Goal: Transaction & Acquisition: Purchase product/service

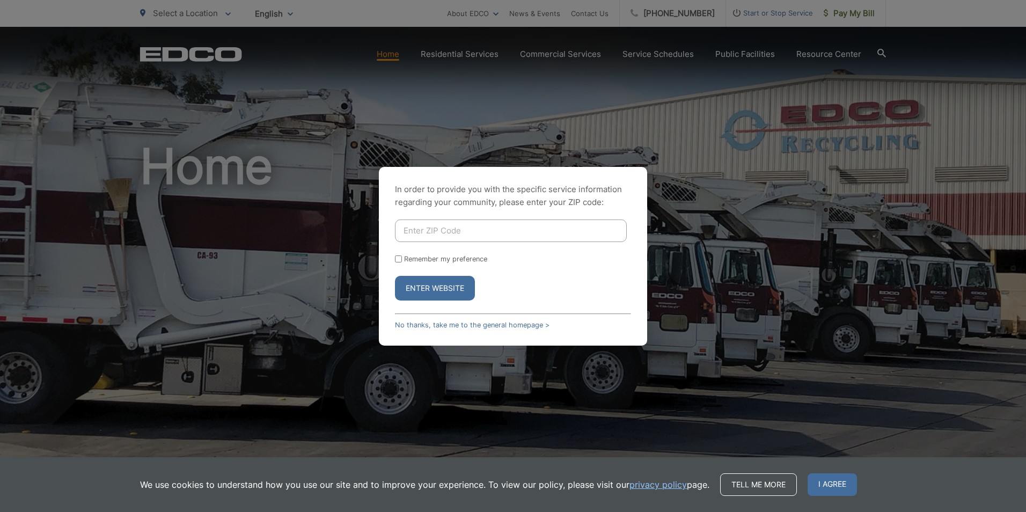
click at [432, 236] on input "Enter ZIP Code" at bounding box center [511, 231] width 232 height 23
drag, startPoint x: 354, startPoint y: 231, endPoint x: 147, endPoint y: 263, distance: 209.6
click at [152, 259] on div "In order to provide you with the specific service information regarding your co…" at bounding box center [513, 256] width 1026 height 512
type input "92113"
click at [427, 291] on button "Enter Website" at bounding box center [435, 288] width 80 height 25
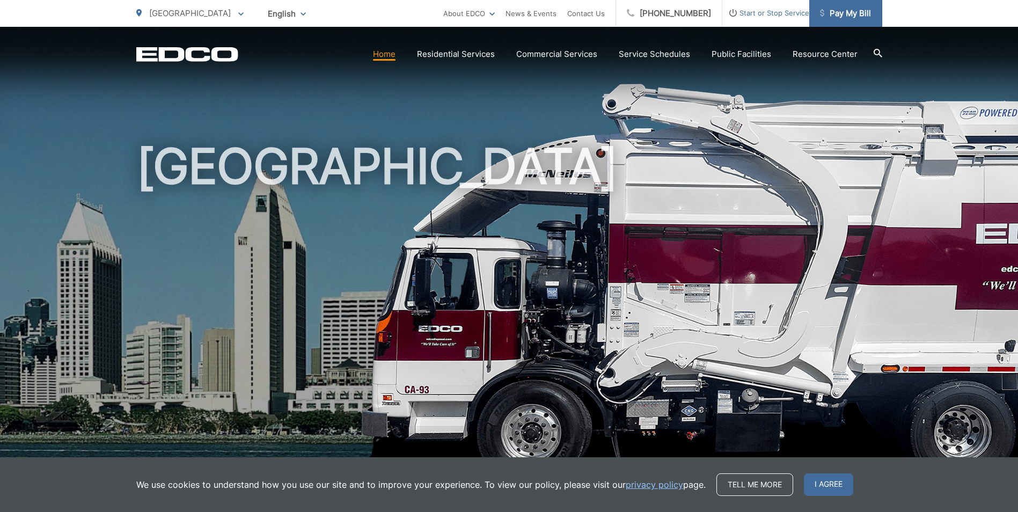
click at [847, 12] on span "Pay My Bill" at bounding box center [845, 13] width 51 height 13
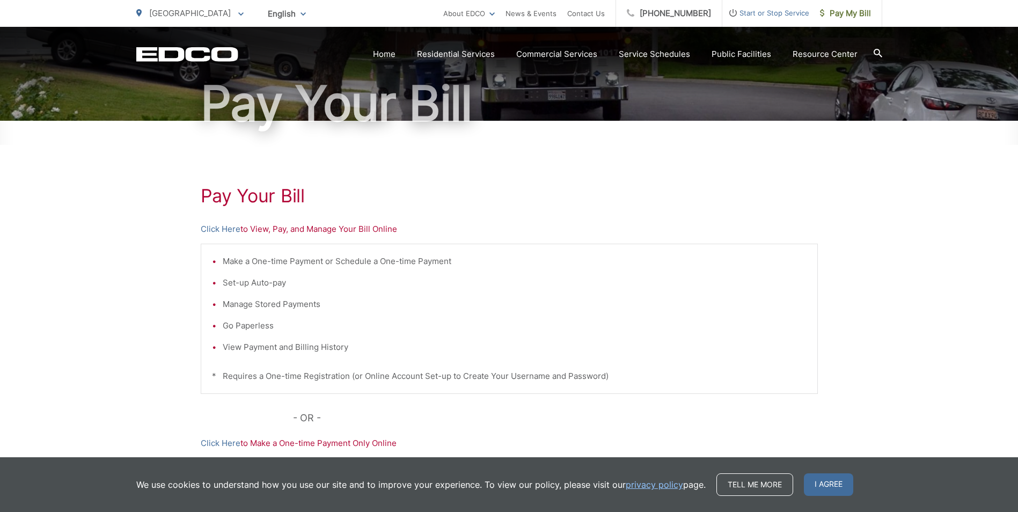
scroll to position [90, 0]
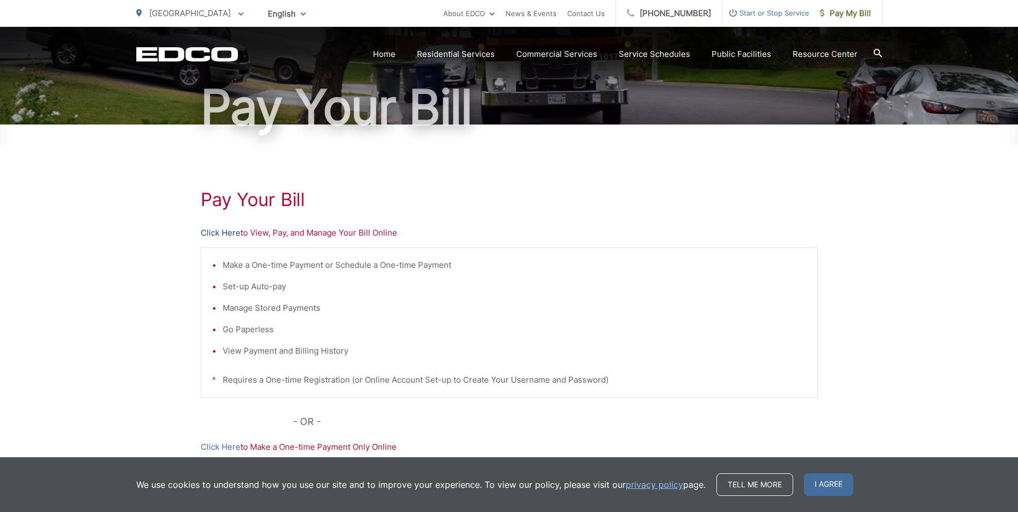
click at [219, 232] on link "Click Here" at bounding box center [221, 233] width 40 height 13
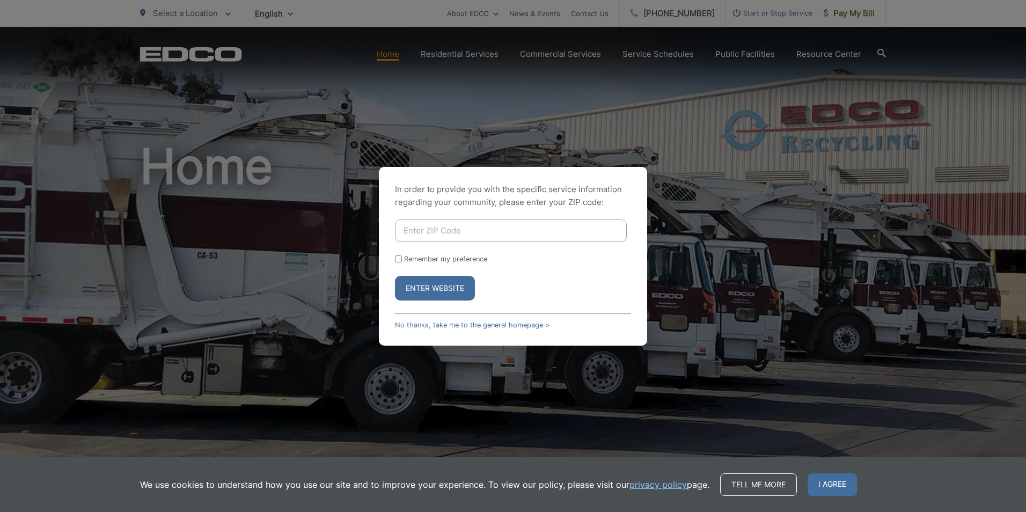
click at [406, 231] on input "Enter ZIP Code" at bounding box center [511, 231] width 232 height 23
type input "92113"
click at [433, 296] on button "Enter Website" at bounding box center [435, 288] width 80 height 25
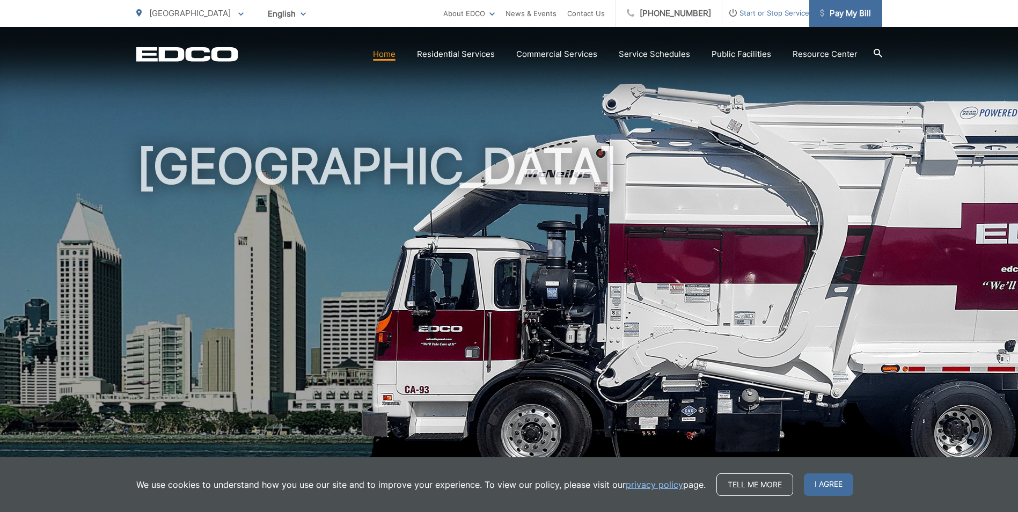
click at [834, 11] on span "Pay My Bill" at bounding box center [845, 13] width 51 height 13
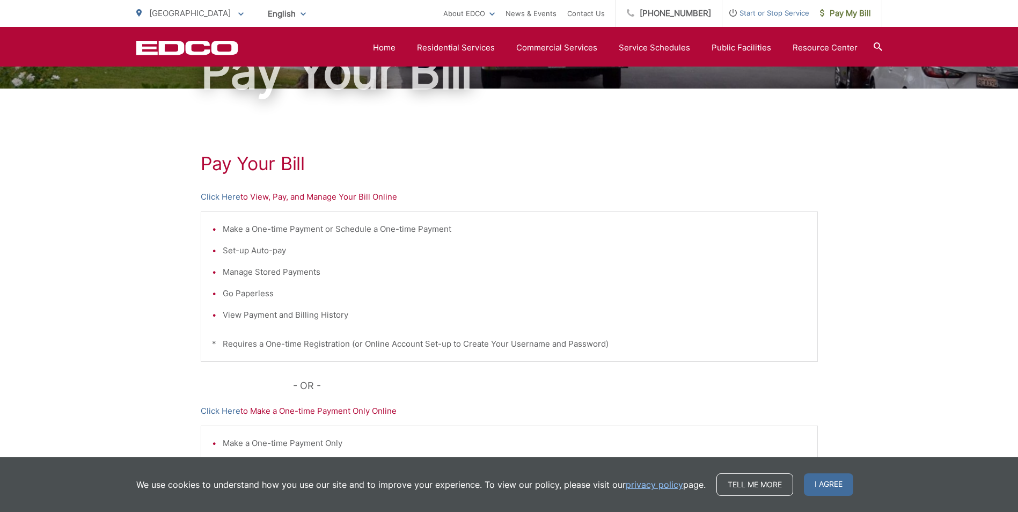
scroll to position [54, 0]
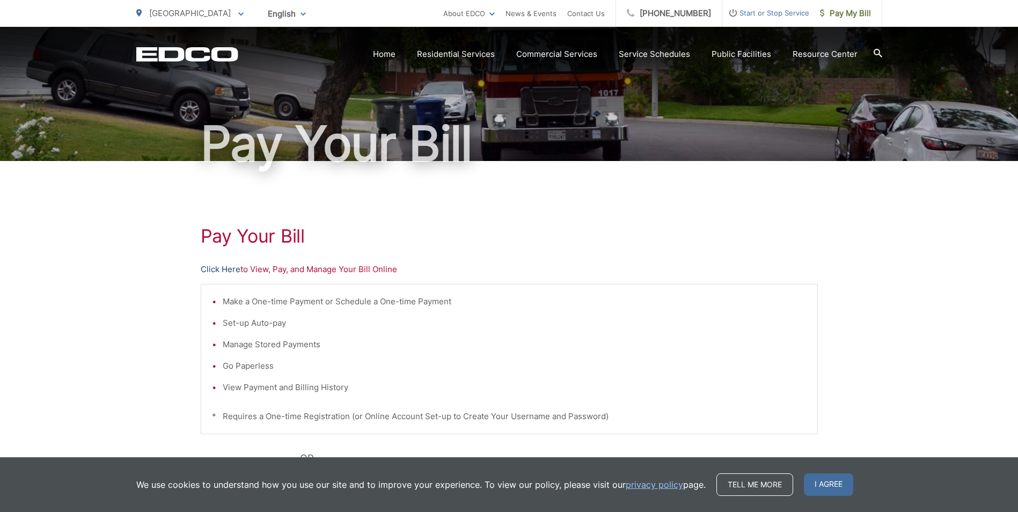
click at [226, 266] on link "Click Here" at bounding box center [221, 269] width 40 height 13
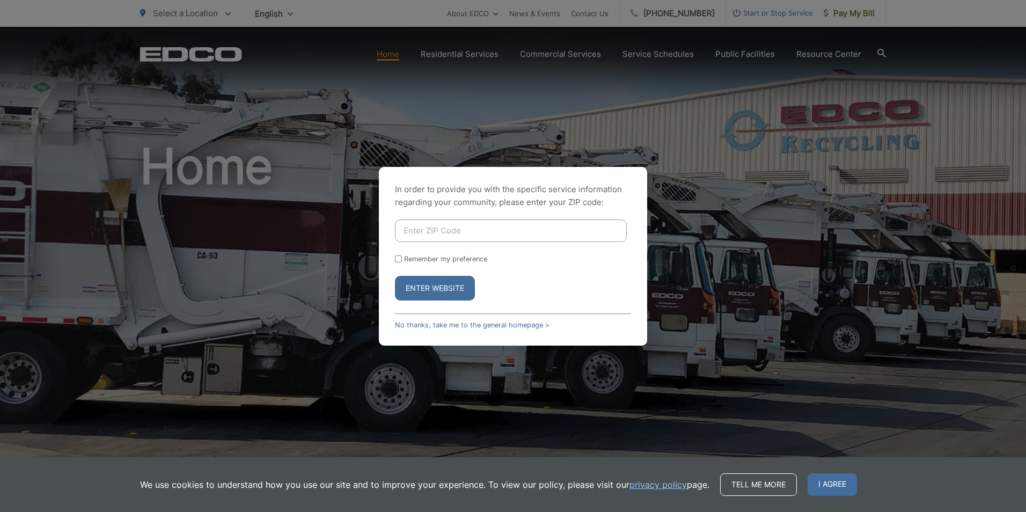
click at [408, 225] on input "Enter ZIP Code" at bounding box center [511, 231] width 232 height 23
type input "92113"
click at [429, 293] on button "Enter Website" at bounding box center [435, 288] width 80 height 25
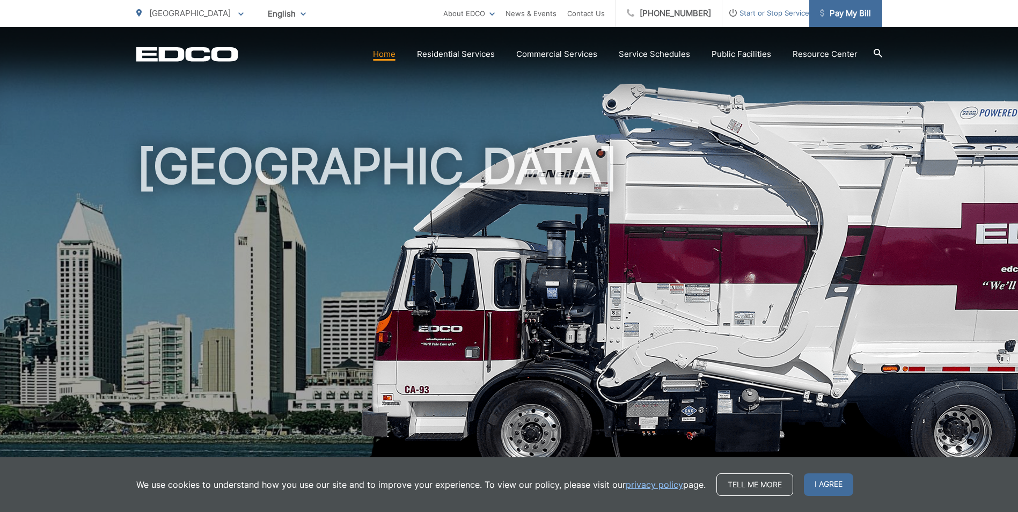
click at [844, 14] on span "Pay My Bill" at bounding box center [845, 13] width 51 height 13
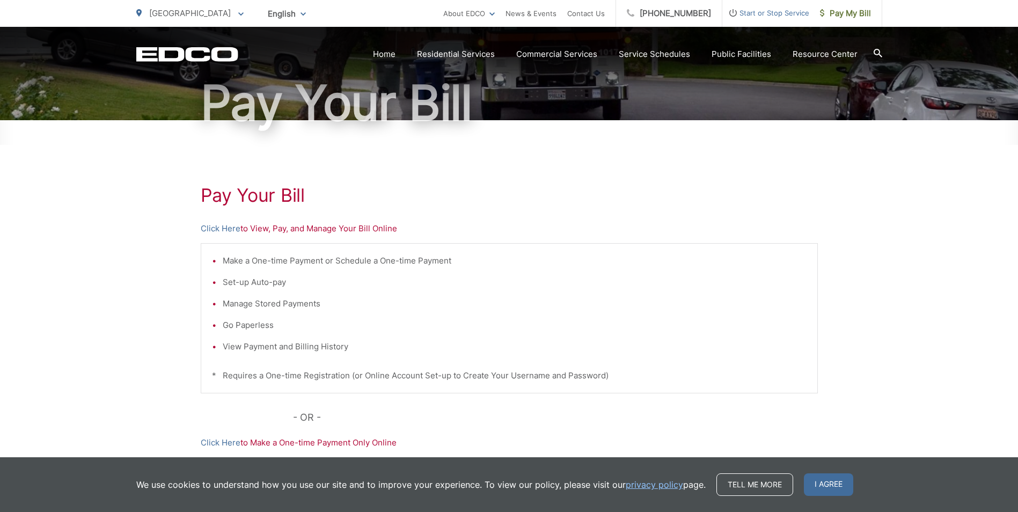
scroll to position [107, 0]
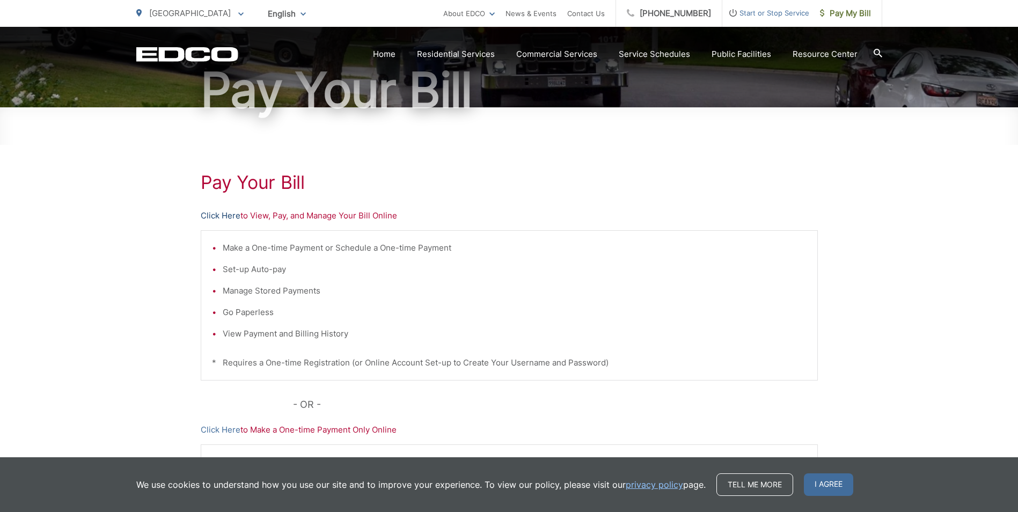
click at [217, 217] on link "Click Here" at bounding box center [221, 215] width 40 height 13
